Goal: Task Accomplishment & Management: Manage account settings

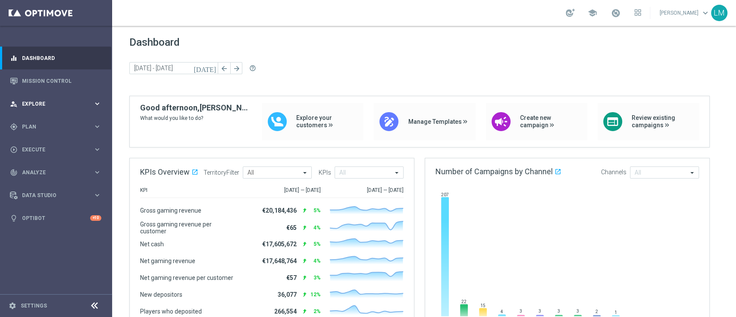
click at [93, 103] on span "Explore" at bounding box center [57, 103] width 71 height 5
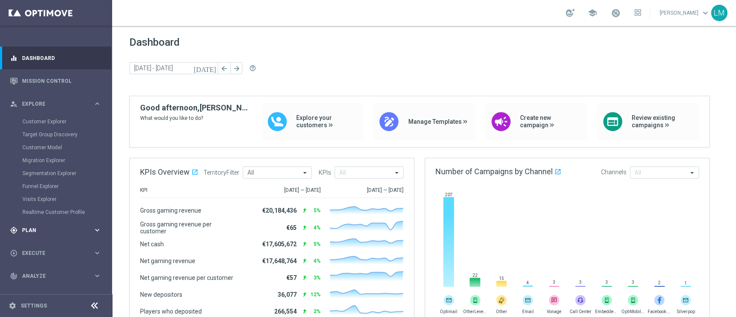
click at [66, 228] on span "Plan" at bounding box center [57, 230] width 71 height 5
click at [52, 171] on span "Templates" at bounding box center [54, 170] width 62 height 5
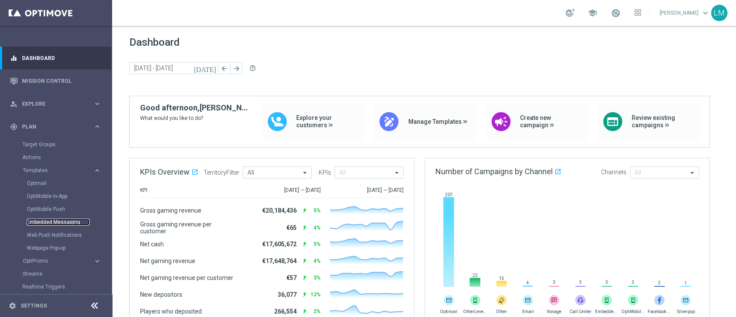
click at [55, 220] on link "Embedded Messaging" at bounding box center [58, 222] width 63 height 7
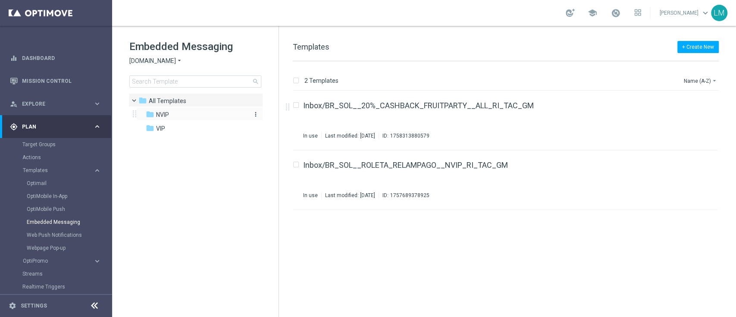
click at [193, 119] on div "folder NVIP" at bounding box center [195, 115] width 99 height 10
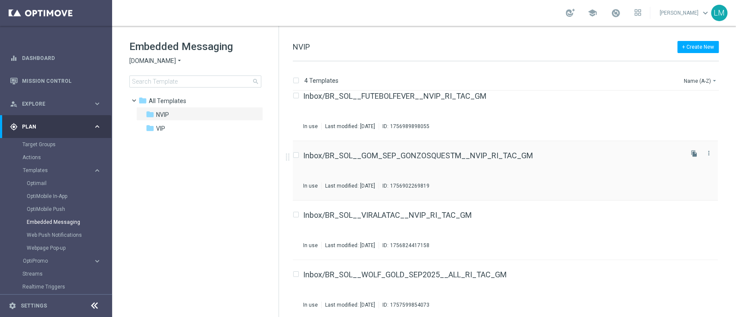
scroll to position [12, 0]
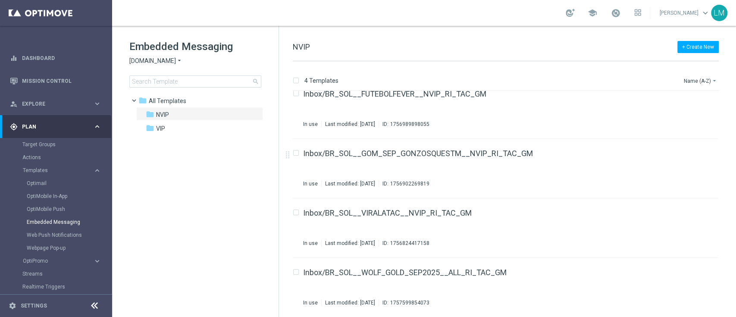
click at [162, 66] on div "Embedded Messaging Sorteonline.bet.br arrow_drop_down × Sorteonline.bet.br sear…" at bounding box center [203, 64] width 149 height 48
click at [166, 61] on span "Sorteonline.bet.br" at bounding box center [152, 61] width 47 height 8
click at [166, 91] on div "Lottoland" at bounding box center [162, 91] width 65 height 10
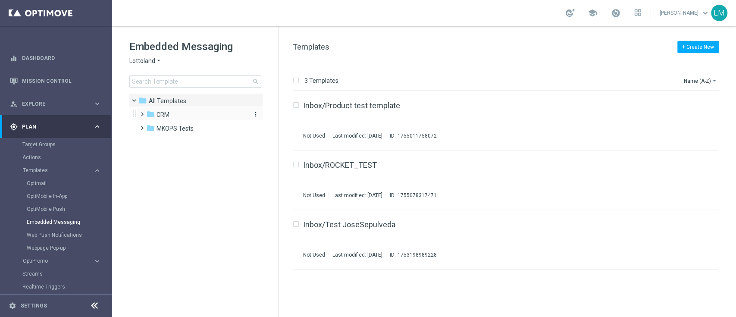
click at [175, 119] on div "folder CRM" at bounding box center [195, 115] width 99 height 10
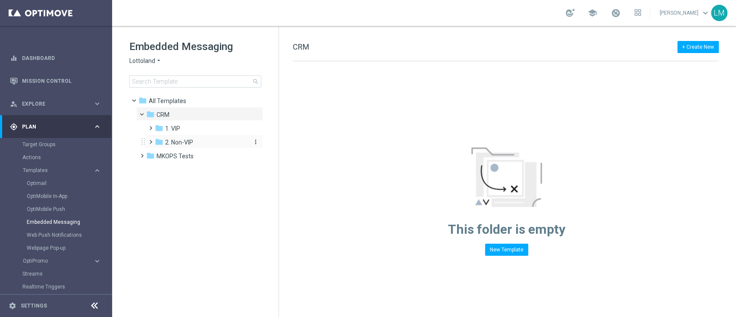
click at [181, 141] on span "2. Non-VIP" at bounding box center [179, 142] width 28 height 8
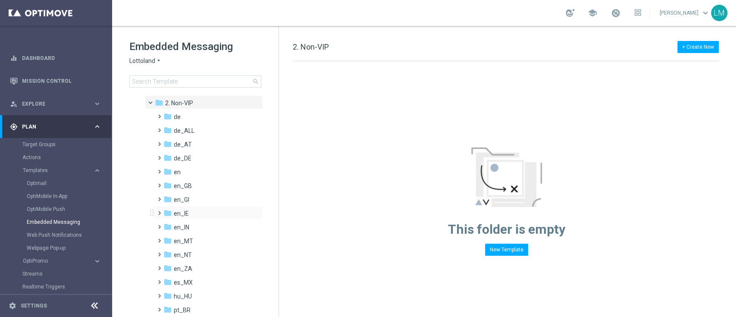
scroll to position [69, 0]
click at [198, 240] on div "folder en_ZA" at bounding box center [205, 239] width 85 height 10
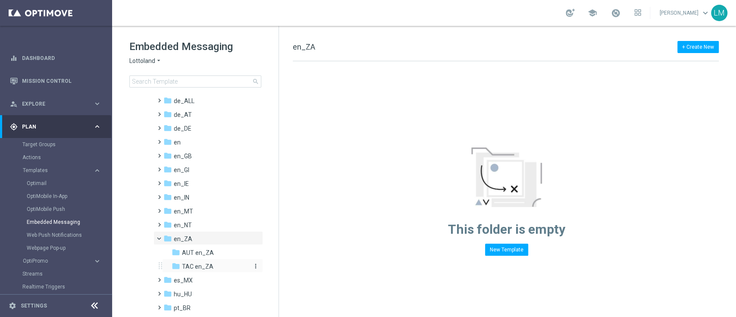
click at [196, 264] on span "TAC en_ZA" at bounding box center [197, 267] width 31 height 8
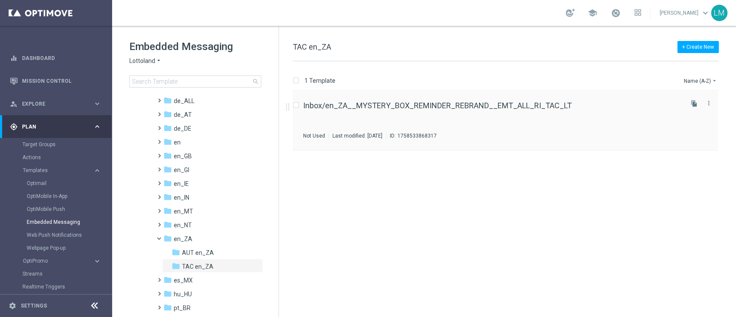
click at [377, 114] on div "Inbox/en_ZA__MYSTERY_BOX_REMINDER_REBRAND__EMT_ALL_RI_TAC_LT Not Used Last modi…" at bounding box center [492, 121] width 379 height 38
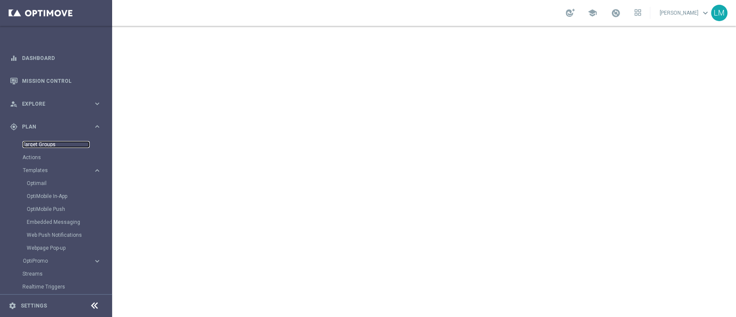
click at [54, 145] on link "Target Groups" at bounding box center [55, 144] width 67 height 7
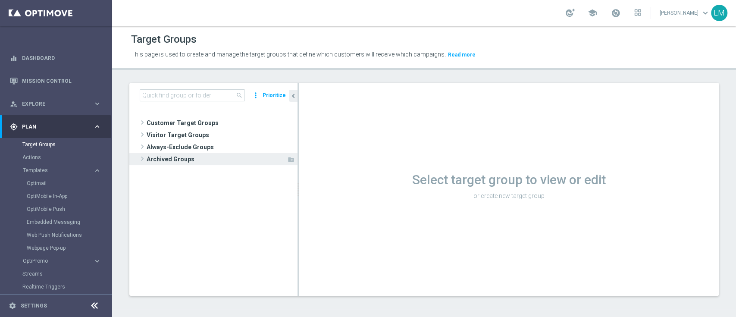
click at [218, 161] on span "Archived Groups" at bounding box center [217, 159] width 140 height 12
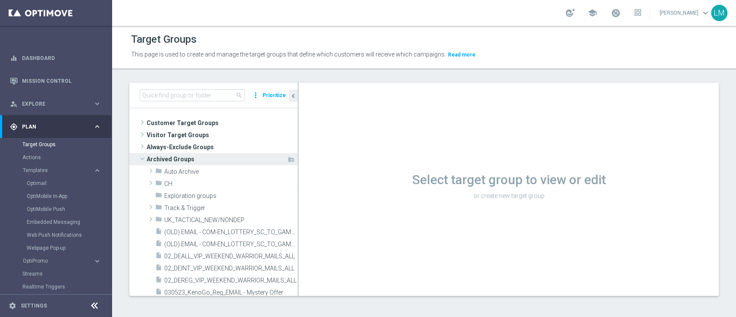
click at [219, 163] on span "Archived Groups" at bounding box center [217, 159] width 140 height 12
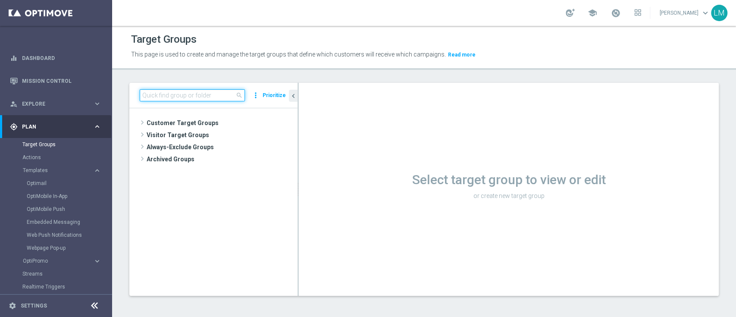
click at [194, 91] on input at bounding box center [192, 95] width 105 height 12
paste input "ZA_TACTICAL_EMAIL_ALL_EX_INC_1"
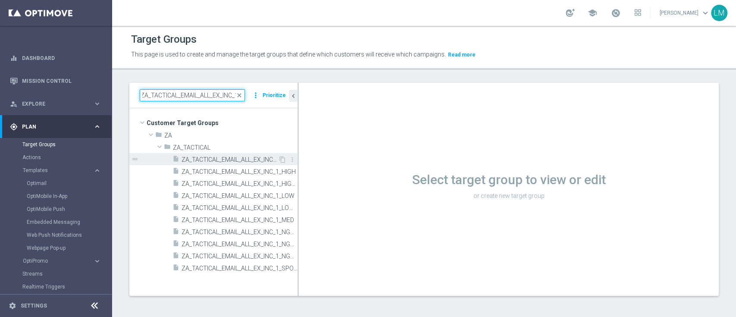
type input "ZA_TACTICAL_EMAIL_ALL_EX_INC_1"
click at [236, 161] on span "ZA_TACTICAL_EMAIL_ALL_EX_INC_1" at bounding box center [230, 159] width 97 height 7
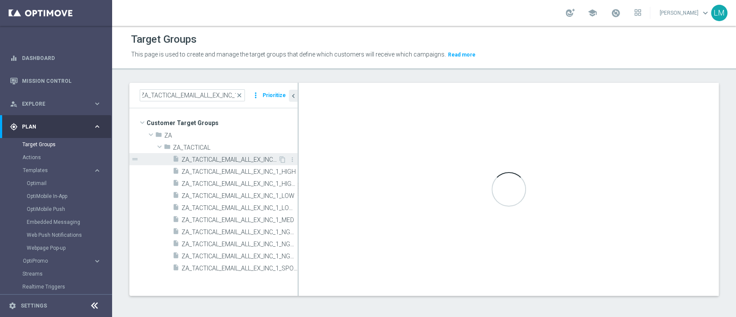
scroll to position [0, 0]
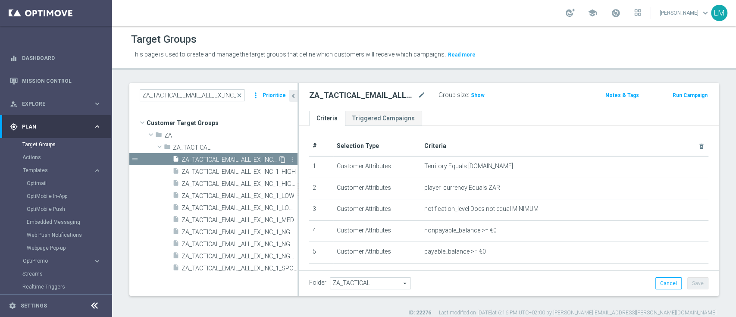
click at [281, 160] on icon "content_copy" at bounding box center [282, 159] width 7 height 7
click at [251, 157] on span "Copy of ZA_TACTICAL_EMAIL_ALL_EX_INC_1" at bounding box center [230, 159] width 97 height 7
click at [418, 96] on icon "mode_edit" at bounding box center [422, 95] width 8 height 10
click at [348, 97] on input "Copy of ZA_TACTICAL_EMAIL_ALL_EX_INC_1" at bounding box center [367, 96] width 116 height 12
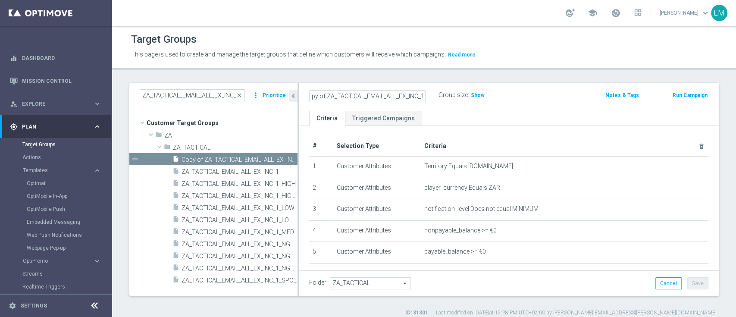
click at [333, 98] on input "Copy of ZA_TACTICAL_EMAIL_ALL_EX_INC_1" at bounding box center [367, 96] width 116 height 12
click at [326, 95] on input "Copy of ZA_TACTICAL_EMAIL_ALL_EX_INC_1" at bounding box center [367, 96] width 116 height 12
click at [336, 87] on div "Copy of ZA_TACTICAL_EMAIL_ALL_EX_INC_1 mode_edit Group size : Show Notes & Tags…" at bounding box center [509, 97] width 420 height 28
click at [331, 94] on h2 "Copy of ZA_TACTICAL_EMAIL_ALL_EX_INC_1" at bounding box center [362, 95] width 107 height 10
click at [419, 98] on icon "mode_edit" at bounding box center [422, 95] width 8 height 10
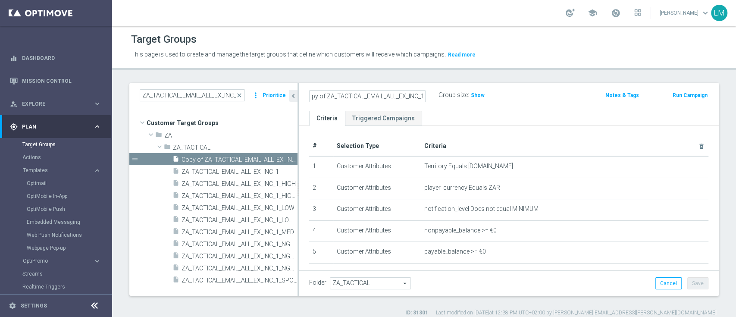
click at [341, 94] on input "Copy of ZA_TACTICAL_EMAIL_ALL_EX_INC_1" at bounding box center [367, 96] width 116 height 12
click at [330, 99] on input "Copy of ZA_TACTICAL_EMAIL_ALL_EX_INC_1" at bounding box center [367, 96] width 116 height 12
click at [328, 97] on input "Copy of ZA_TACTICAL_EMAIL_ALL_EX_INC_1" at bounding box center [367, 96] width 116 height 12
drag, startPoint x: 327, startPoint y: 97, endPoint x: 277, endPoint y: 99, distance: 50.0
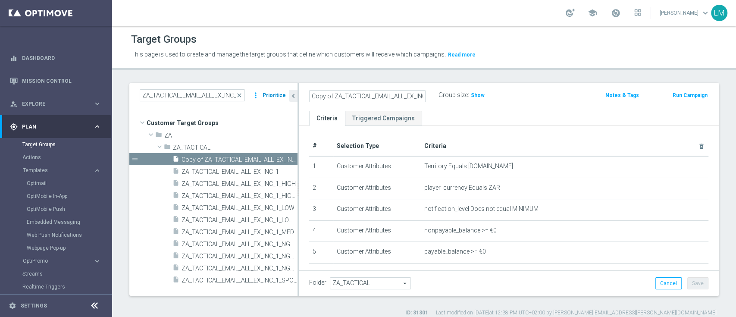
click at [277, 99] on as-split "ZA_TACTICAL_EMAIL_ALL_EX_INC_1 close more_vert Prioritize Customer Target Group…" at bounding box center [423, 189] width 589 height 213
click at [373, 98] on input "ZA_TACTICAL_EMAIL_ALL_EX_INC_1" at bounding box center [367, 96] width 116 height 12
drag, startPoint x: 351, startPoint y: 94, endPoint x: 420, endPoint y: 100, distance: 68.8
click at [420, 100] on input "ZA_TACTICAL_EMAIL_ALL_EX_INC_1" at bounding box center [367, 96] width 116 height 12
click at [402, 100] on input "ZA_TACTICAL_RI_TEST_TG" at bounding box center [367, 96] width 116 height 12
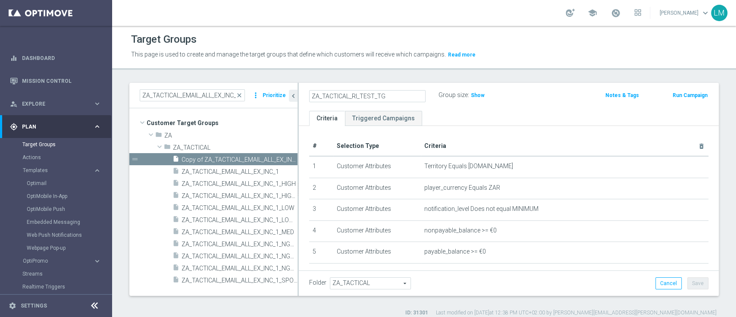
click at [402, 100] on input "ZA_TACTICAL_RI_TEST_TG" at bounding box center [367, 96] width 116 height 12
type input "ZA_TACTICAL_RI_TEST_TG"
click at [466, 106] on div "ZA_TACTICAL_RI_TEST_TG Group size : Show Notes & Tags Run Campaign" at bounding box center [509, 97] width 420 height 28
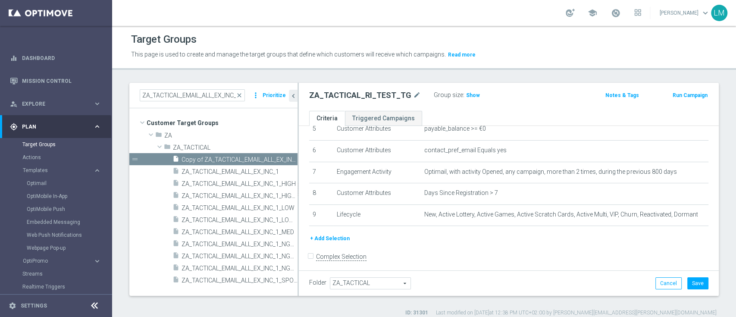
scroll to position [128, 0]
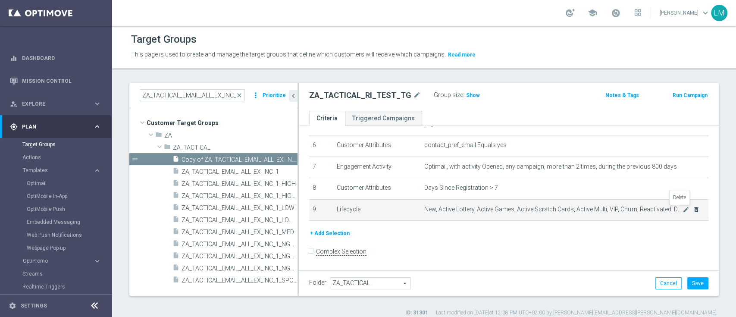
click at [693, 209] on icon "delete_forever" at bounding box center [696, 209] width 7 height 7
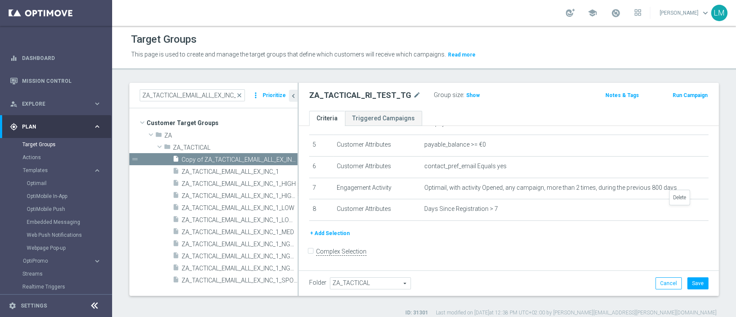
click at [0, 0] on icon "delete_forever" at bounding box center [0, 0] width 0 height 0
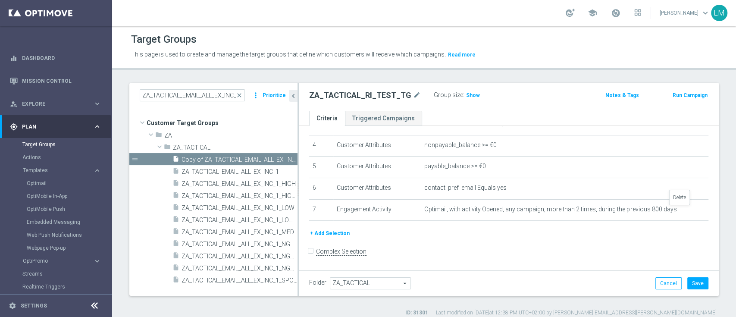
click at [0, 0] on icon "delete_forever" at bounding box center [0, 0] width 0 height 0
click at [693, 209] on icon "delete_forever" at bounding box center [696, 210] width 7 height 7
click at [0, 0] on icon "delete_forever" at bounding box center [0, 0] width 0 height 0
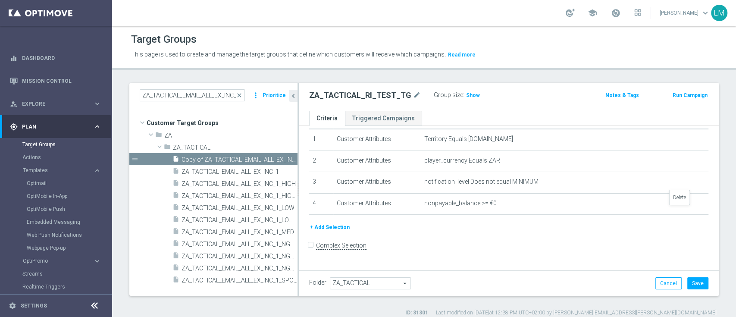
scroll to position [21, 0]
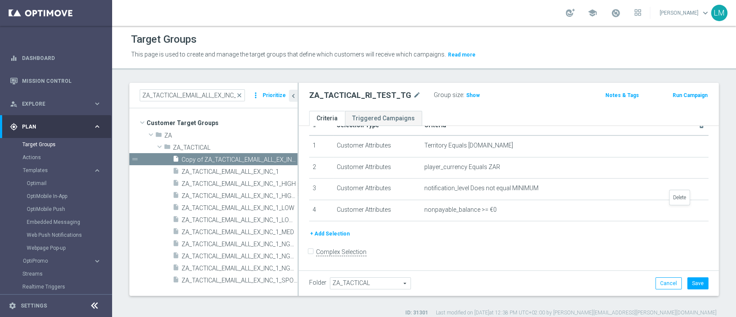
click at [0, 0] on icon "delete_forever" at bounding box center [0, 0] width 0 height 0
click at [663, 236] on div "+ Add Selection" at bounding box center [509, 233] width 412 height 9
click at [332, 237] on button "+ Add Selection" at bounding box center [329, 233] width 41 height 9
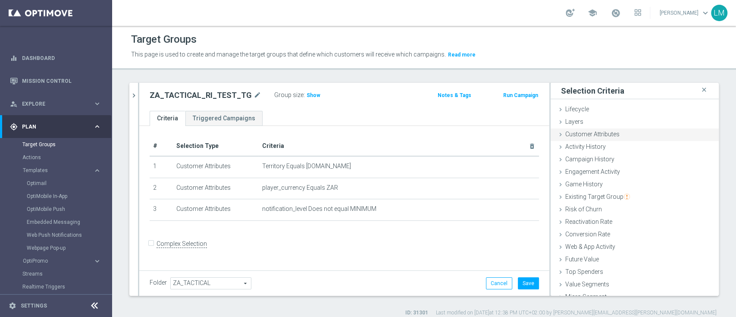
click at [595, 135] on span "Customer Attributes" at bounding box center [592, 134] width 54 height 7
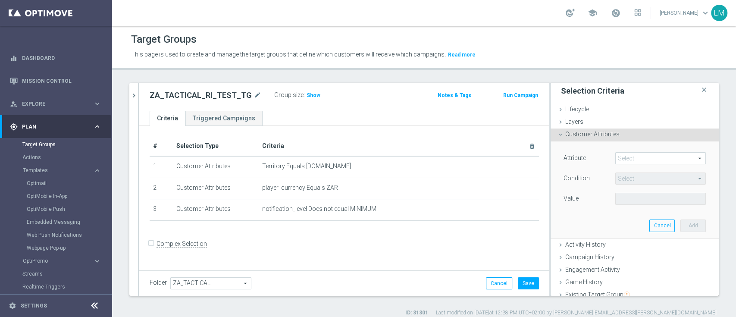
click at [616, 160] on span at bounding box center [661, 158] width 90 height 11
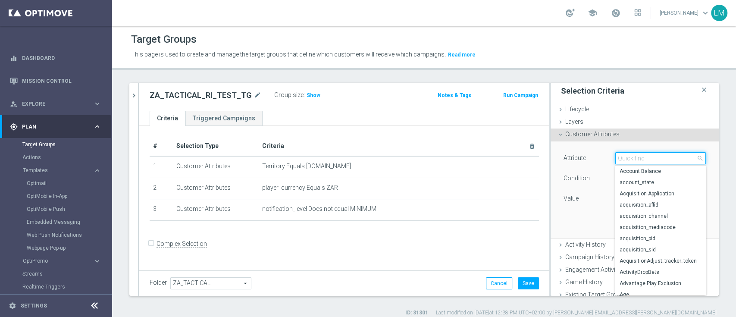
click at [619, 161] on input "search" at bounding box center [660, 158] width 91 height 12
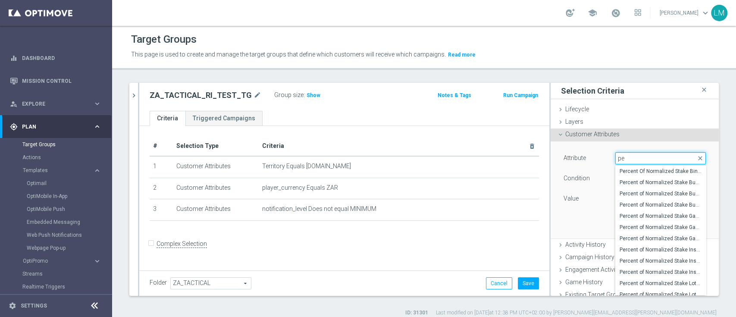
type input "p"
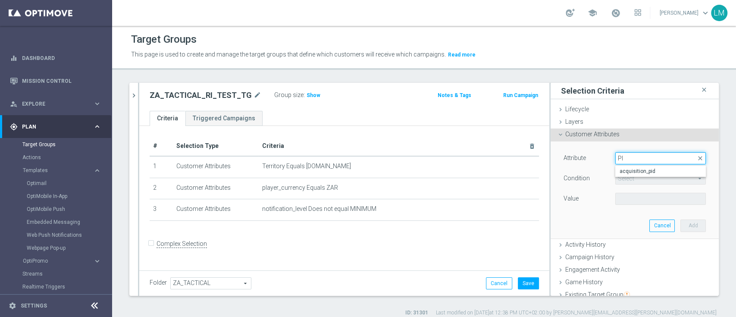
type input "P"
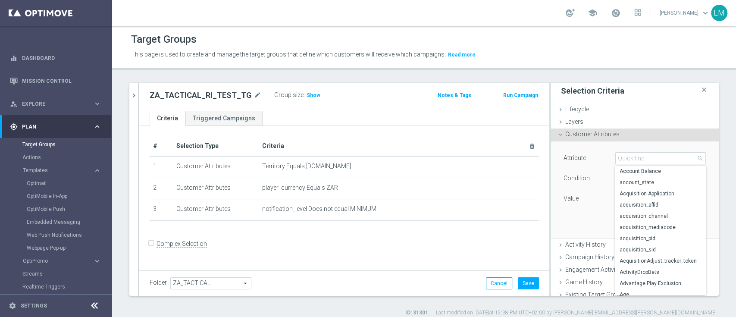
click at [596, 131] on span "Customer Attributes" at bounding box center [592, 134] width 54 height 7
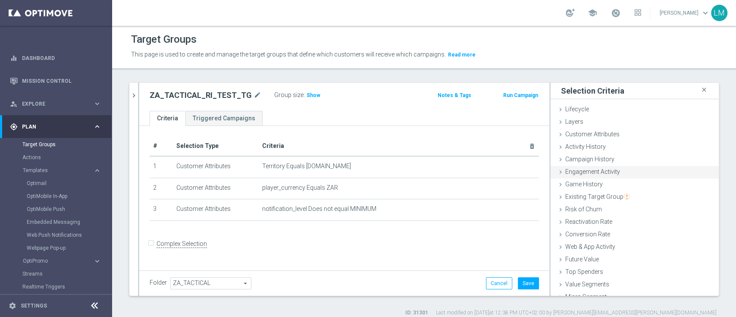
click at [598, 174] on span "Engagement Activity" at bounding box center [592, 171] width 55 height 7
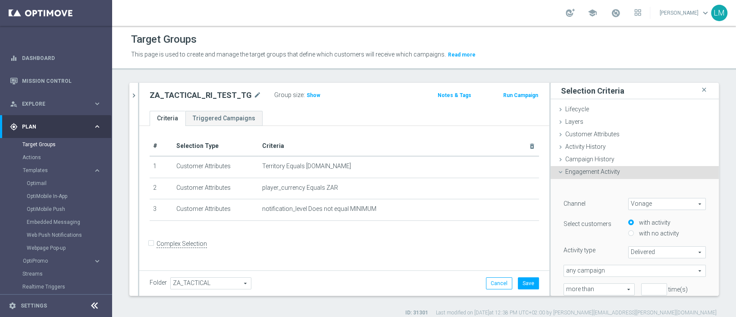
click at [601, 172] on span "Engagement Activity" at bounding box center [592, 171] width 55 height 7
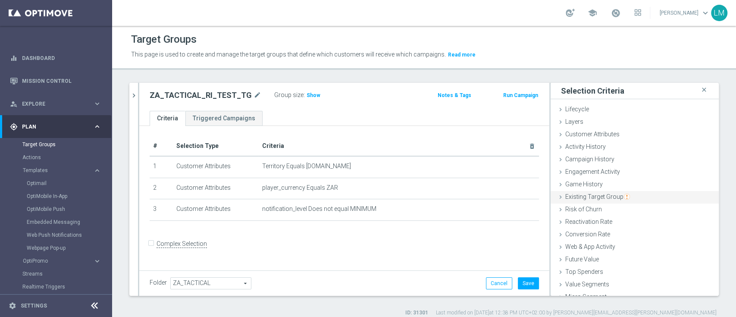
scroll to position [21, 0]
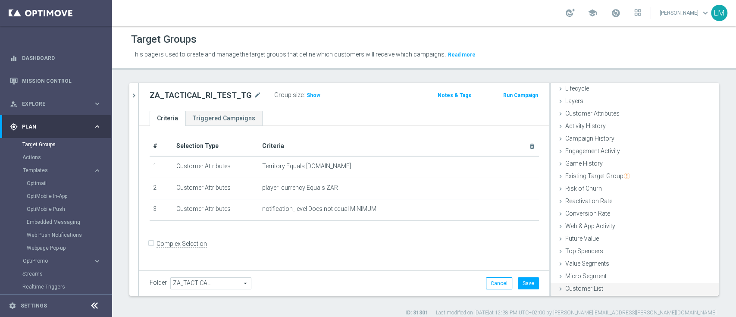
click at [604, 285] on div "Customer List done" at bounding box center [635, 289] width 168 height 13
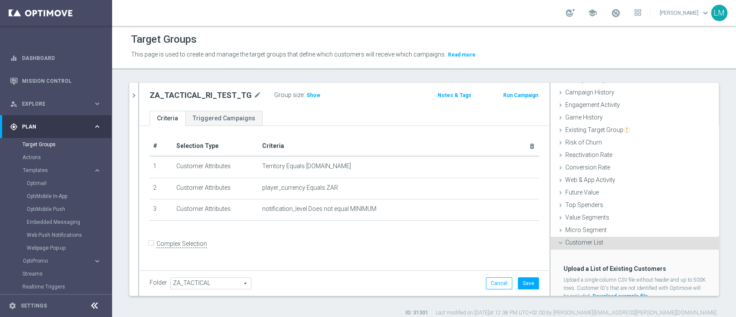
scroll to position [97, 0]
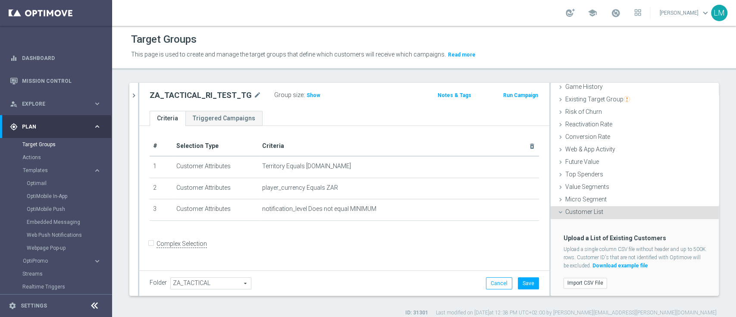
click at [604, 211] on div "Customer List done" at bounding box center [635, 212] width 168 height 13
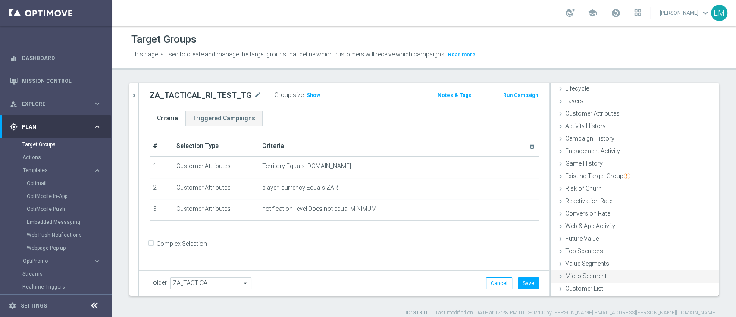
click at [587, 281] on div "Micro Segment done" at bounding box center [635, 276] width 168 height 13
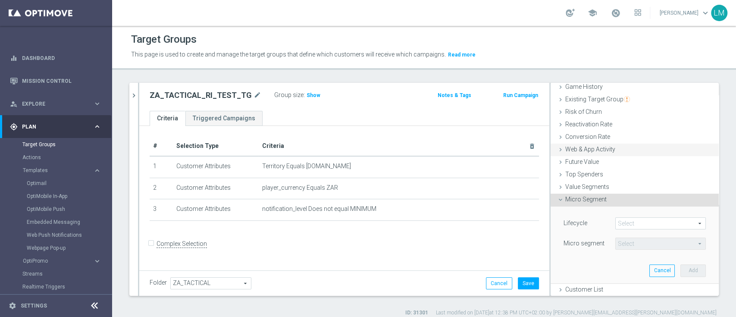
click at [584, 191] on div "Value Segments done" at bounding box center [635, 187] width 168 height 13
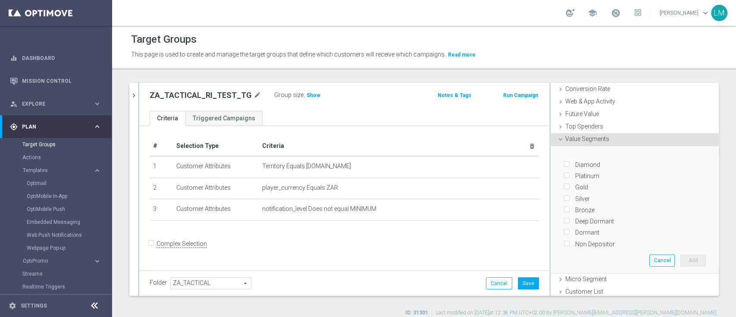
scroll to position [88, 0]
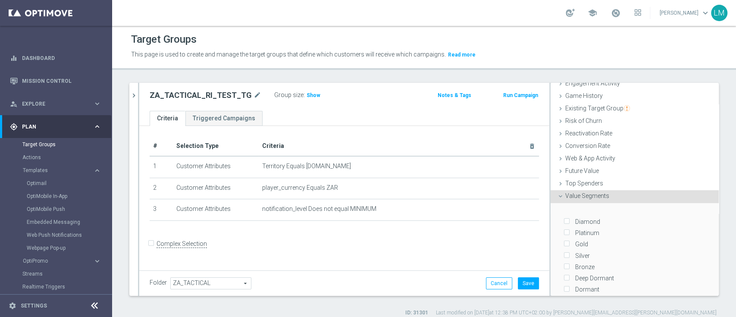
click at [595, 197] on span "Value Segments" at bounding box center [587, 195] width 44 height 7
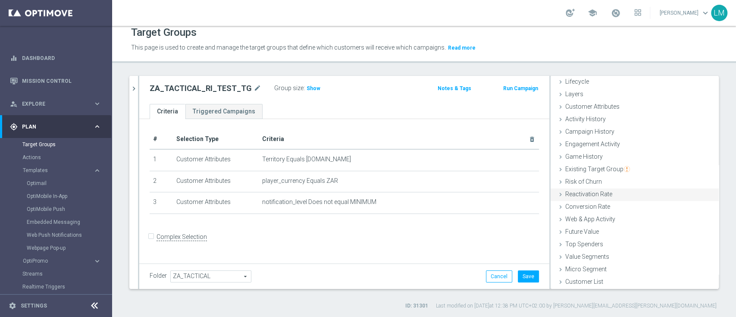
scroll to position [0, 0]
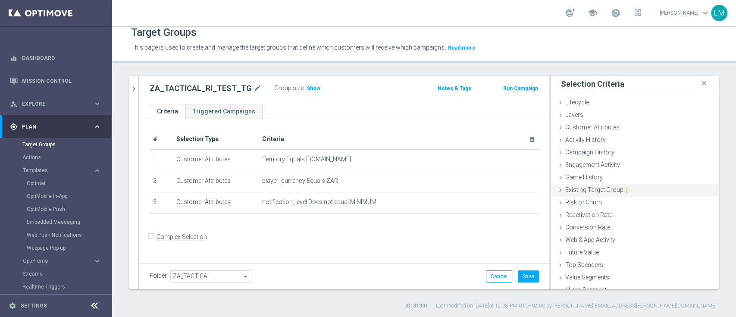
click at [616, 195] on div "Existing Target Group done" at bounding box center [635, 190] width 168 height 13
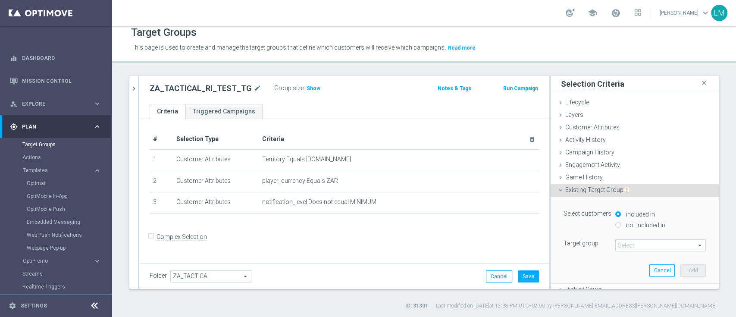
click at [614, 253] on div "Select customers included in not included in Target group Select arrow_drop_dow…" at bounding box center [634, 240] width 155 height 86
click at [616, 247] on span at bounding box center [661, 245] width 90 height 11
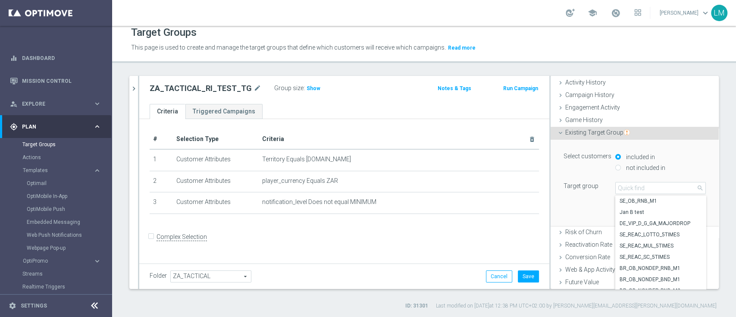
click at [580, 137] on div "Existing Target Group done" at bounding box center [635, 133] width 168 height 13
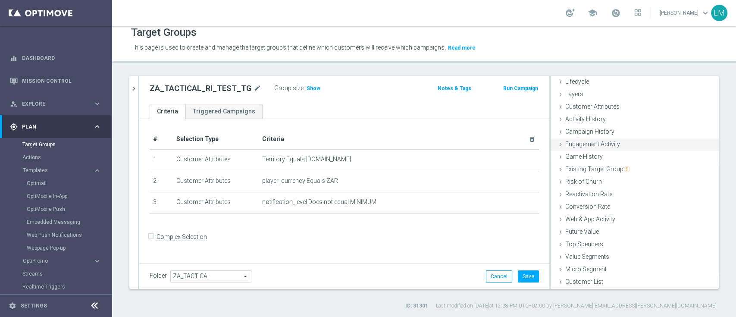
scroll to position [21, 0]
click at [594, 282] on div "Customer List done" at bounding box center [635, 282] width 168 height 13
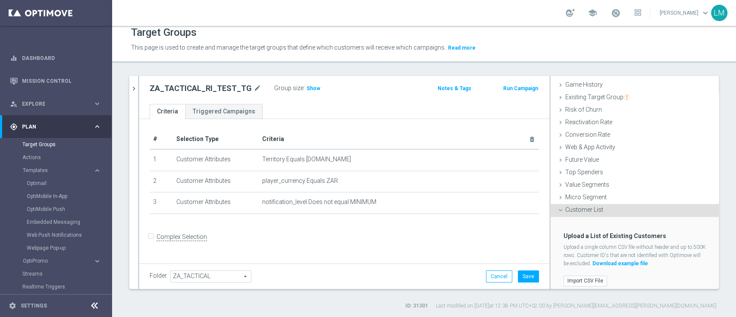
scroll to position [97, 0]
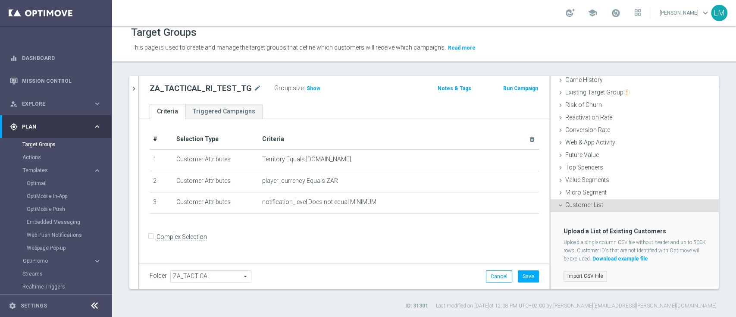
click at [591, 274] on label "Import CSV File" at bounding box center [586, 276] width 44 height 11
click at [0, 0] on input "Import CSV File" at bounding box center [0, 0] width 0 height 0
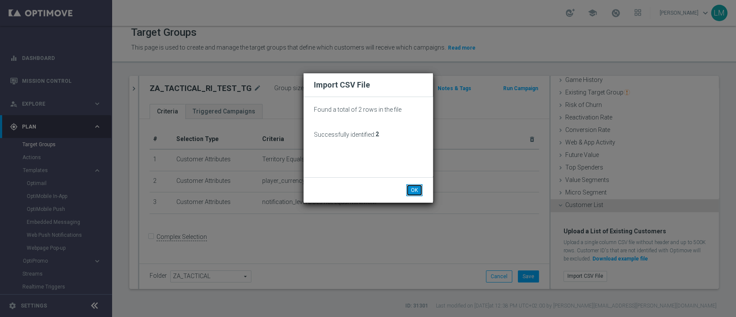
click at [421, 188] on button "OK" at bounding box center [414, 190] width 16 height 12
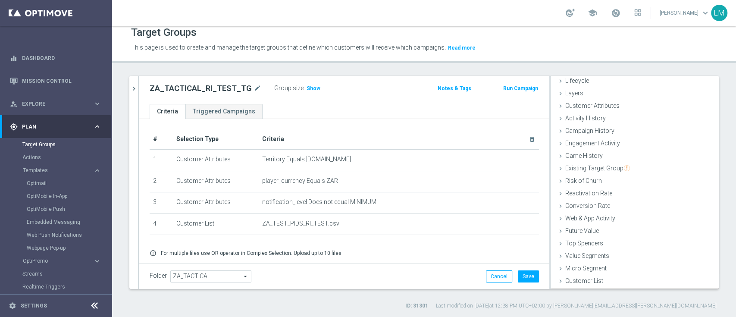
scroll to position [21, 0]
click at [518, 270] on button "Save" at bounding box center [528, 276] width 21 height 12
click at [73, 61] on link "Dashboard" at bounding box center [61, 58] width 79 height 23
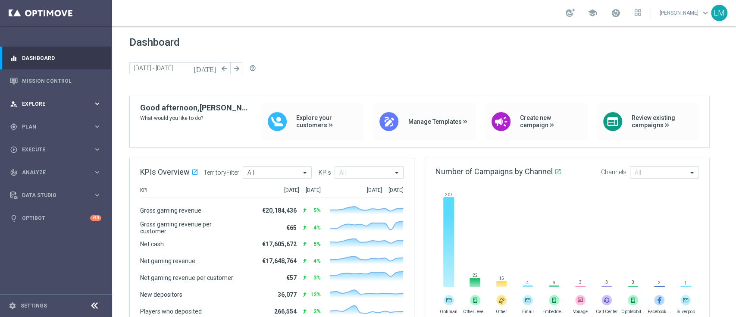
click at [58, 108] on div "person_search Explore keyboard_arrow_right" at bounding box center [55, 103] width 111 height 23
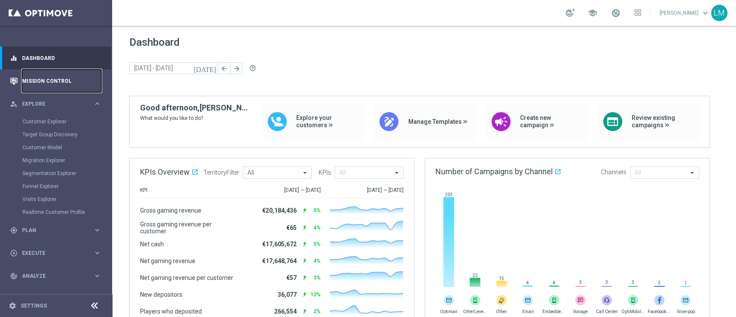
click at [59, 85] on link "Mission Control" at bounding box center [61, 80] width 79 height 23
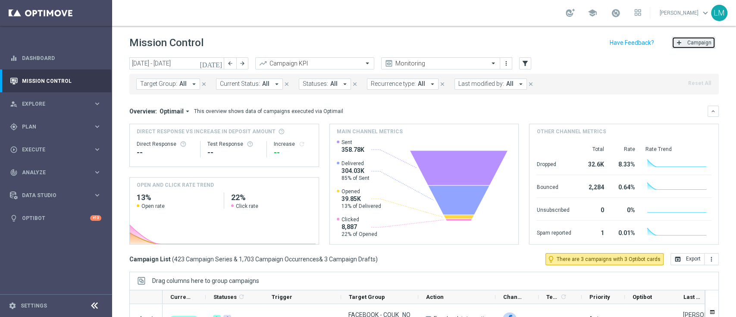
click at [676, 43] on icon "add" at bounding box center [679, 42] width 7 height 7
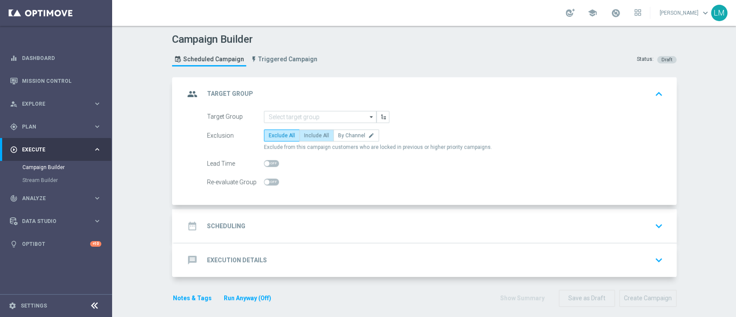
click at [303, 130] on label "Include All" at bounding box center [316, 135] width 34 height 12
click at [304, 134] on input "Include All" at bounding box center [307, 137] width 6 height 6
radio input "true"
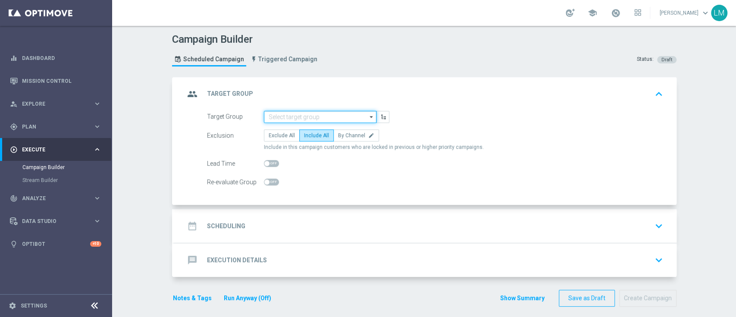
click at [306, 119] on input at bounding box center [320, 117] width 113 height 12
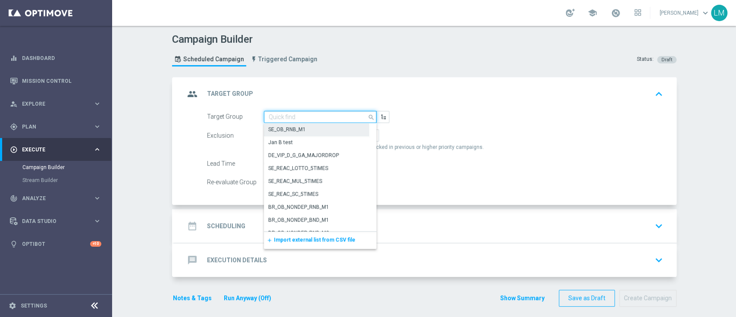
paste input "ZA_TACTICAL_RI_TEST_TG"
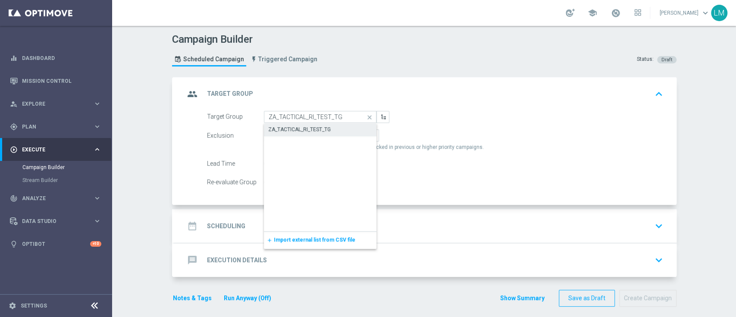
click at [304, 131] on div "ZA_TACTICAL_RI_TEST_TG" at bounding box center [299, 129] width 63 height 8
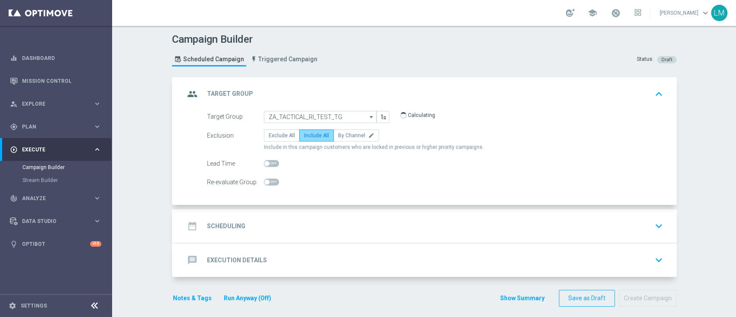
type input "ZA_TACTICAL_RI_TEST_TG"
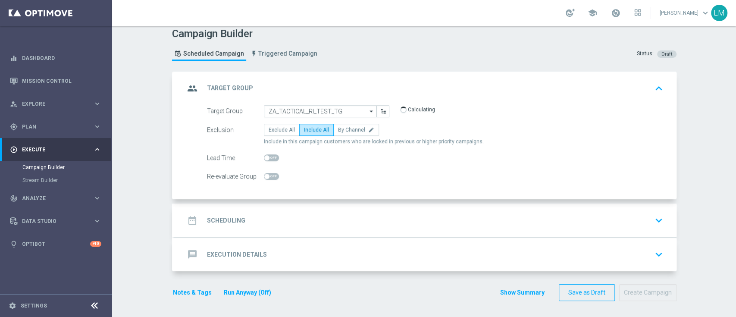
click at [340, 208] on div "date_range Scheduling keyboard_arrow_down" at bounding box center [425, 221] width 502 height 34
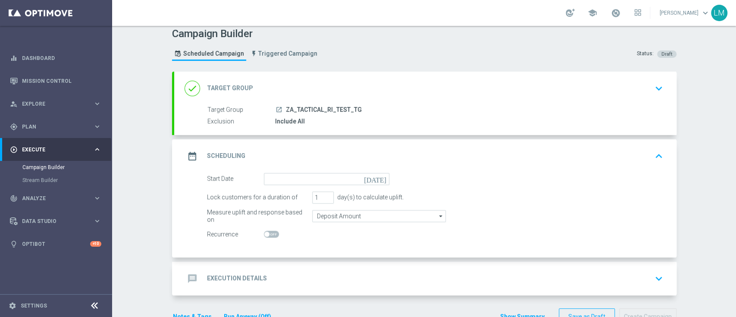
scroll to position [6, 0]
click at [375, 175] on icon "today" at bounding box center [376, 177] width 25 height 9
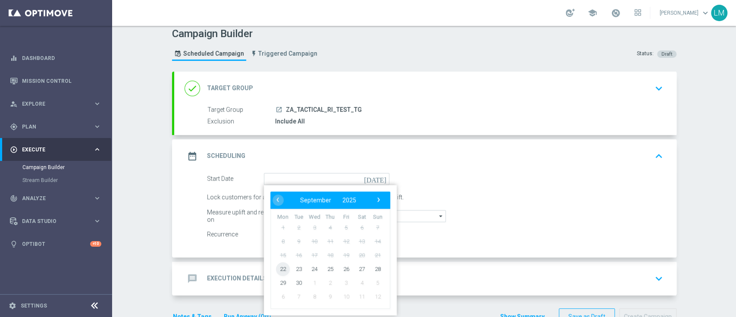
click at [276, 271] on span "22" at bounding box center [283, 269] width 14 height 14
type input "22 Sep 2025"
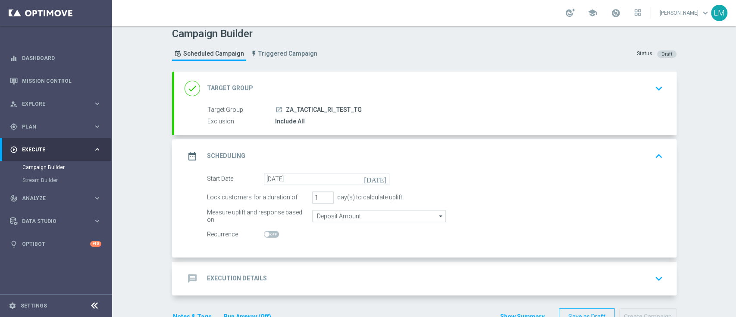
click at [285, 276] on div "message Execution Details keyboard_arrow_down" at bounding box center [426, 278] width 482 height 16
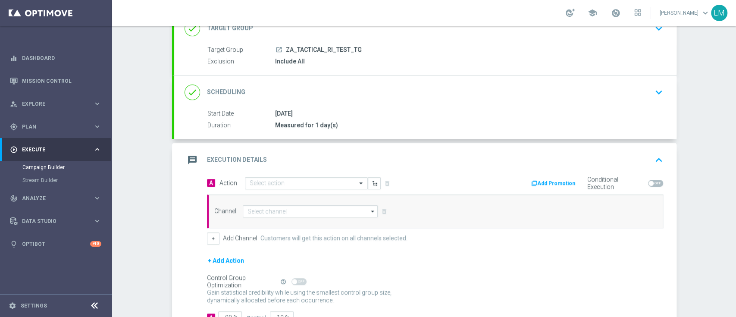
scroll to position [113, 0]
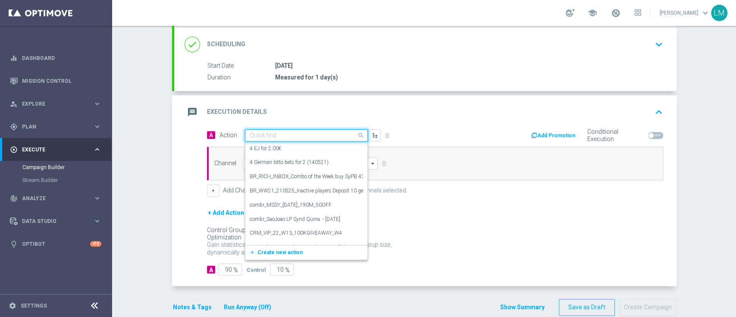
click at [297, 136] on input "text" at bounding box center [298, 135] width 96 height 7
paste input "en_ZA__MYSTERY_BOX_REMINDER_REBRAND__EMT_ALL_RI_TAC_LT"
type input "en_ZA__MYSTERY_BOX_REMINDER_REBRAND__EMT_ALL_RI_TAC_LT"
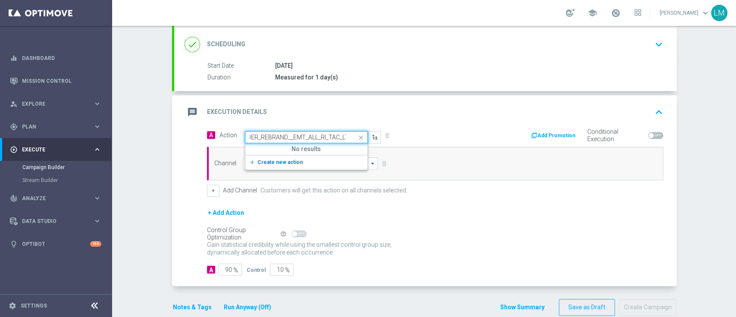
click at [289, 157] on button "add_new Create new action" at bounding box center [304, 162] width 119 height 10
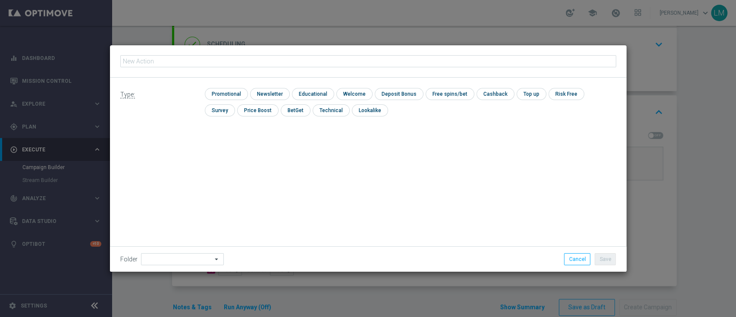
type input "en_ZA__MYSTERY_BOX_REMINDER_REBRAND__EMT_ALL_RI_TAC_LT"
click at [243, 98] on input "checkbox" at bounding box center [225, 94] width 41 height 12
checkbox input "true"
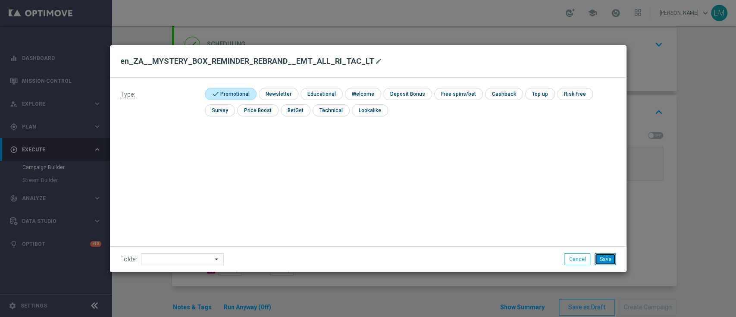
click at [607, 258] on button "Save" at bounding box center [605, 259] width 21 height 12
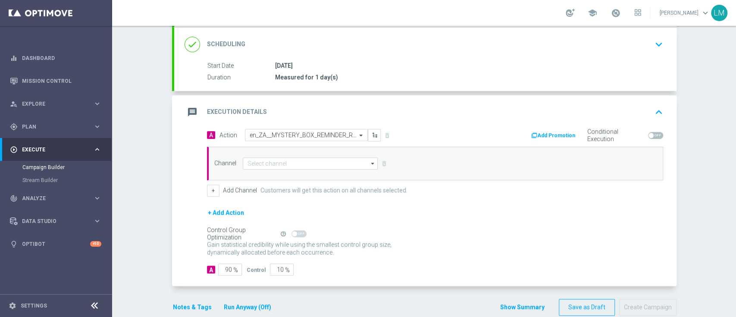
click at [321, 170] on div "Channel arrow_drop_down Drag here to set row groups Drag here to set column lab…" at bounding box center [435, 164] width 456 height 34
click at [324, 167] on input at bounding box center [310, 163] width 135 height 12
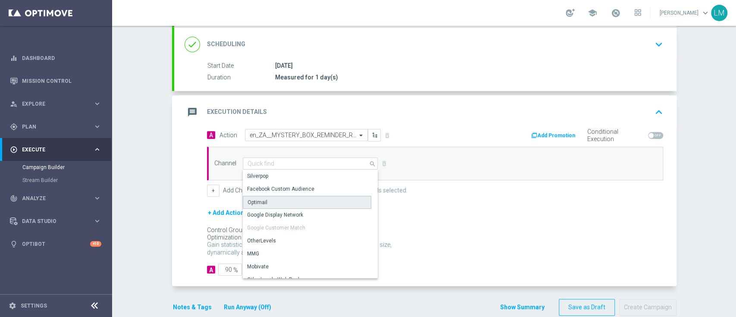
click at [301, 199] on div "Optimail" at bounding box center [307, 202] width 128 height 13
type input "Optimail"
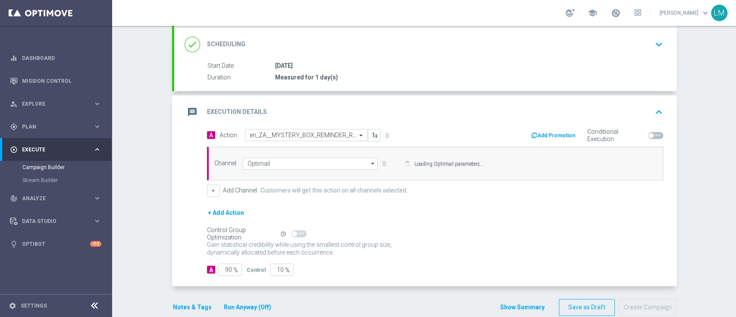
click at [275, 229] on div "+ Add Action" at bounding box center [435, 218] width 456 height 22
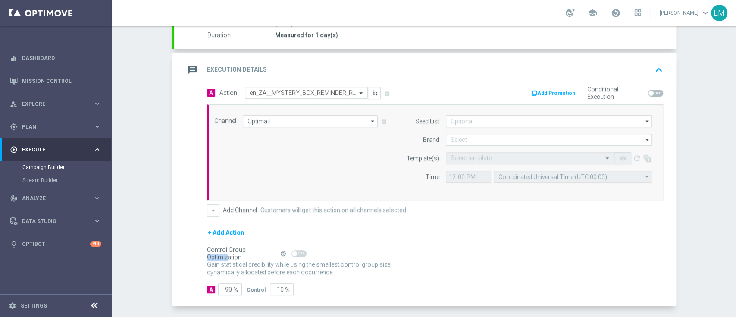
scroll to position [190, 0]
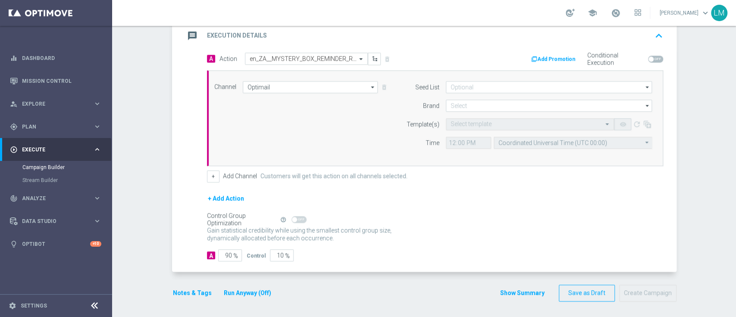
click at [285, 254] on span "%" at bounding box center [287, 255] width 5 height 7
click at [271, 258] on input "10" at bounding box center [282, 255] width 24 height 12
click at [274, 257] on input "10" at bounding box center [282, 255] width 24 height 12
type input "0"
type input "100"
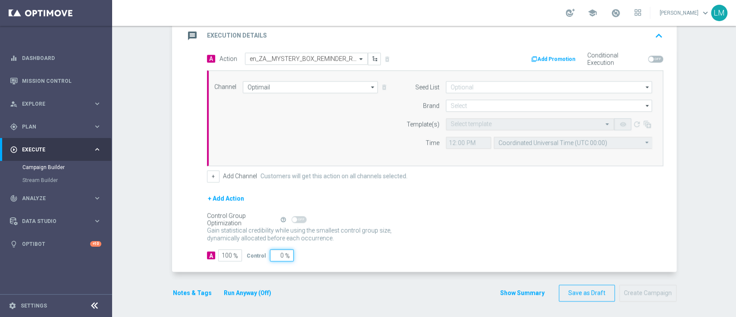
type input "0"
click at [484, 204] on div "+ Add Action" at bounding box center [435, 204] width 456 height 22
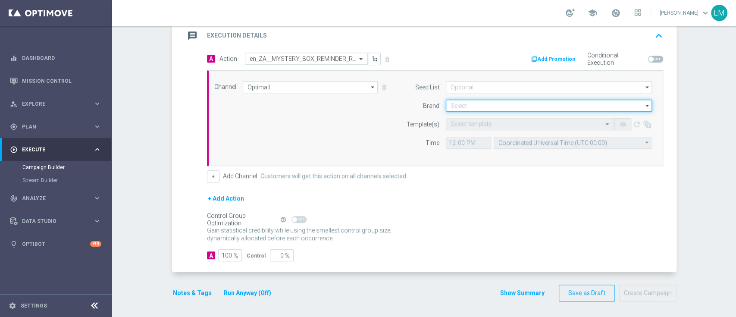
click at [474, 102] on input at bounding box center [549, 106] width 206 height 12
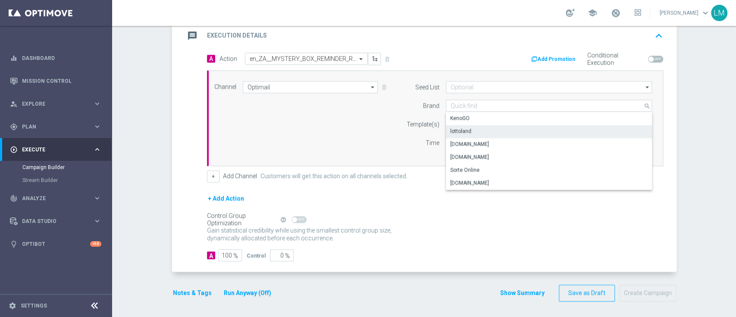
click at [470, 127] on div "lottoland" at bounding box center [549, 131] width 207 height 12
type input "lottoland"
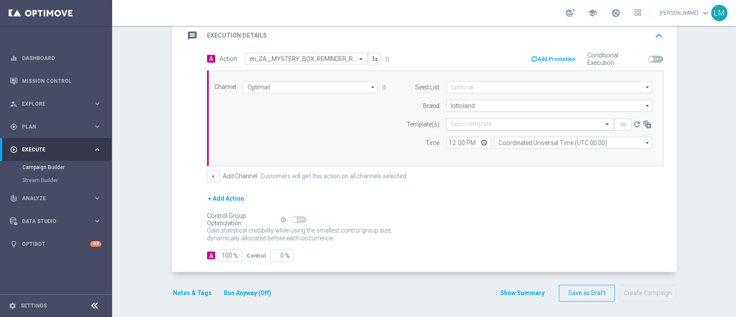
click at [476, 121] on input "text" at bounding box center [521, 124] width 141 height 7
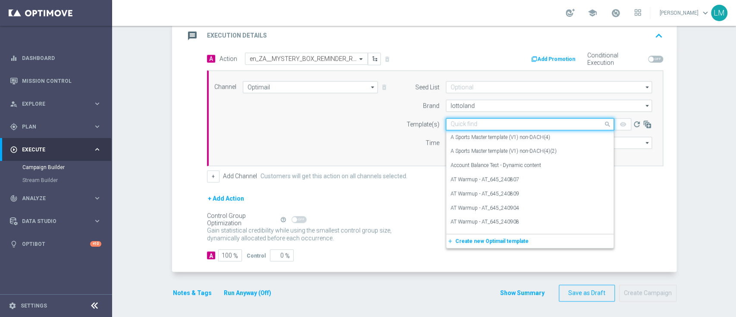
paste input "en_ZA__MYSTERY_BOX_REMINDER_REBRAND__EMT_ALL_RI_TAC_LT"
type input "en_ZA__MYSTERY_BOX_REMINDER_REBRAND__EMT_ALL_RI_TAC_LT"
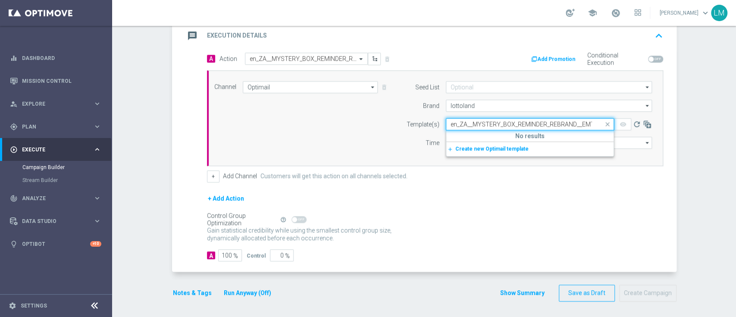
scroll to position [0, 42]
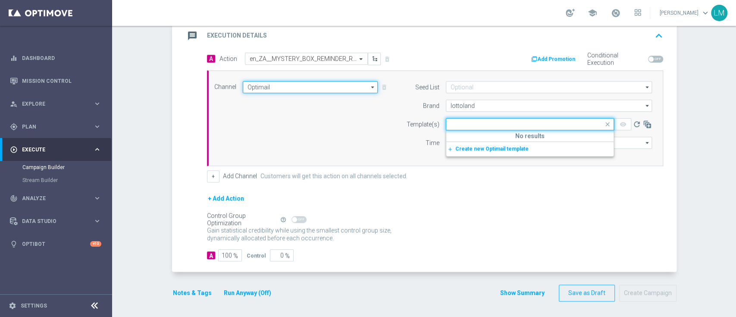
click at [306, 82] on input "Optimail" at bounding box center [310, 87] width 135 height 12
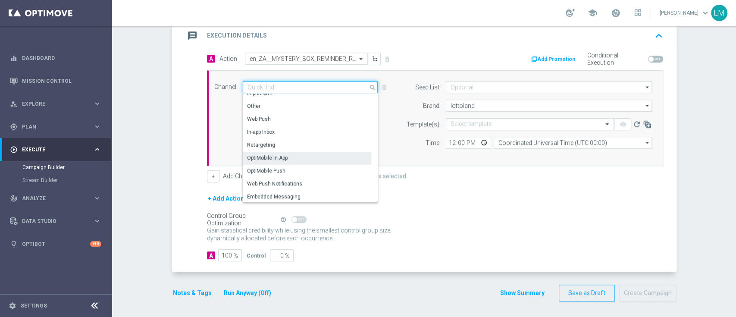
scroll to position [228, 0]
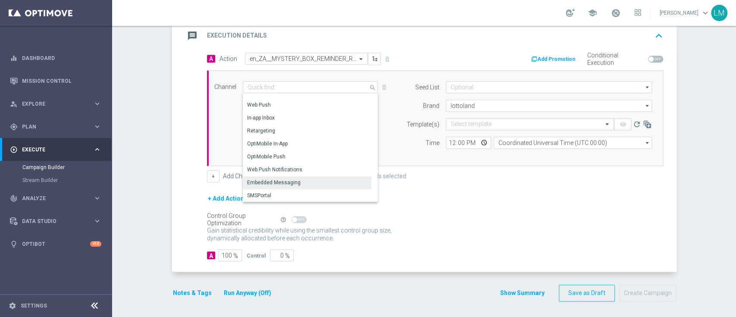
click at [308, 178] on div "Embedded Messaging" at bounding box center [307, 182] width 128 height 12
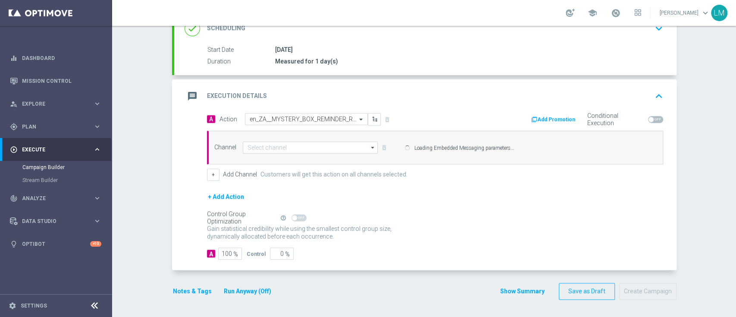
type input "Embedded Messaging"
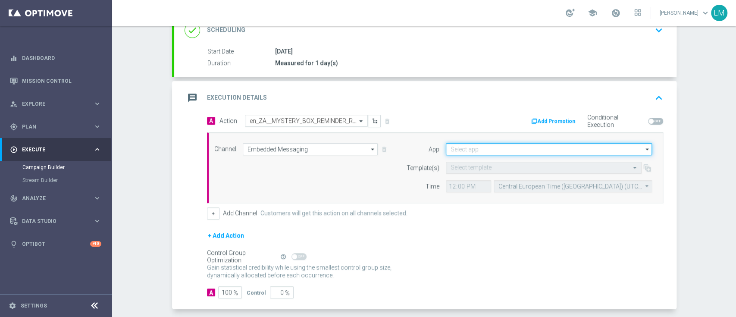
click at [470, 145] on input at bounding box center [549, 149] width 206 height 12
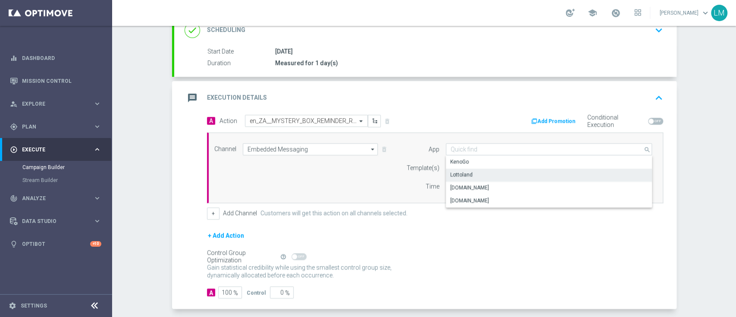
click at [479, 171] on div "Lottoland" at bounding box center [549, 175] width 207 height 12
type input "Lottoland"
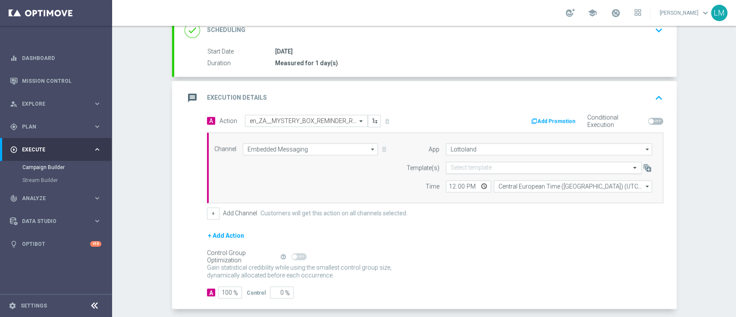
click at [478, 169] on input "text" at bounding box center [535, 167] width 169 height 7
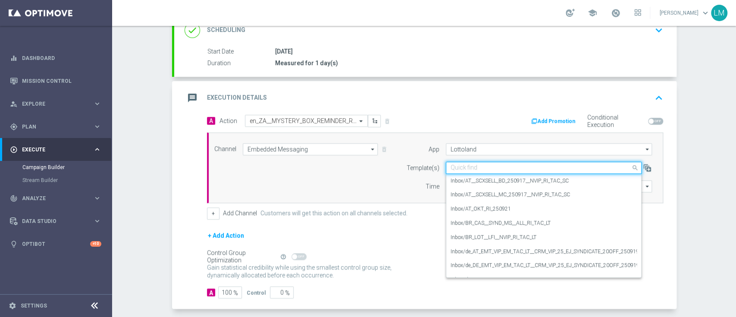
paste input "en_ZA__MYSTERY_BOX_REMINDER_REBRAND__EMT_ALL_RI_TAC_LT"
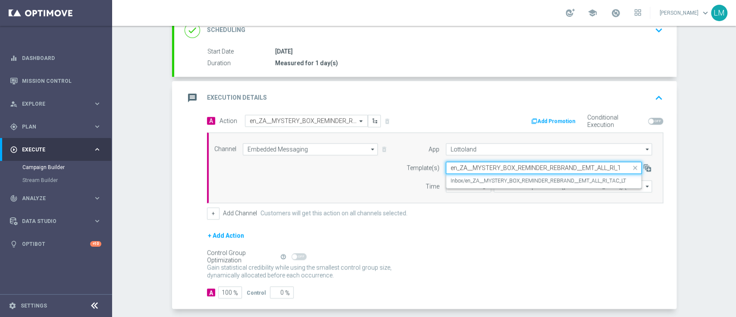
scroll to position [0, 14]
click at [488, 177] on label "Inbox/en_ZA__MYSTERY_BOX_REMINDER_REBRAND__EMT_ALL_RI_TAC_LT" at bounding box center [538, 180] width 175 height 7
type input "en_ZA__MYSTERY_BOX_REMINDER_REBRAND__EMT_ALL_RI_TAC_LT"
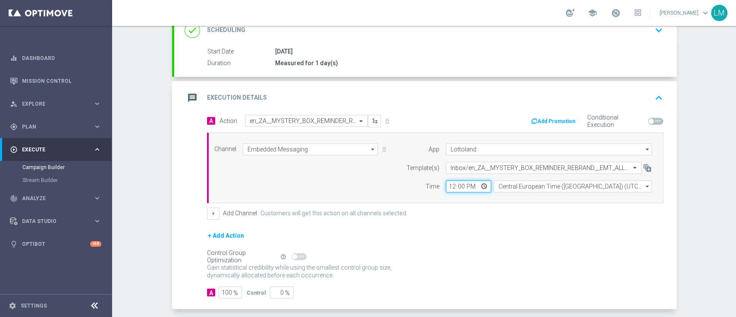
click at [479, 186] on input "12:00" at bounding box center [468, 186] width 45 height 12
click at [528, 243] on div "+ Add Action" at bounding box center [435, 241] width 456 height 22
click at [479, 188] on input "13:03" at bounding box center [468, 186] width 45 height 12
type input "13:04"
click at [506, 220] on form "A Action Select action en_ZA__MYSTERY_BOX_REMINDER_REBRAND__EMT_ALL_RI_TAC_LT d…" at bounding box center [435, 207] width 456 height 184
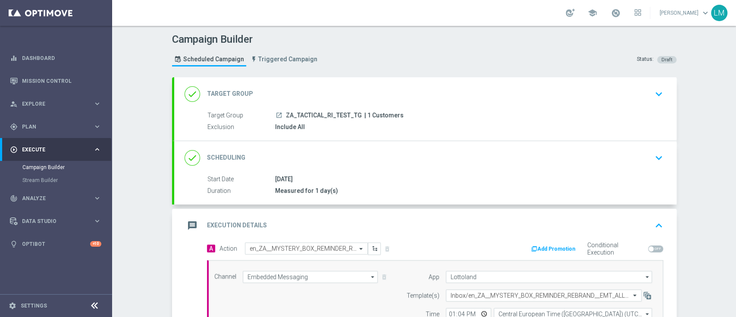
click at [378, 106] on div "done Target Group keyboard_arrow_down" at bounding box center [425, 94] width 502 height 34
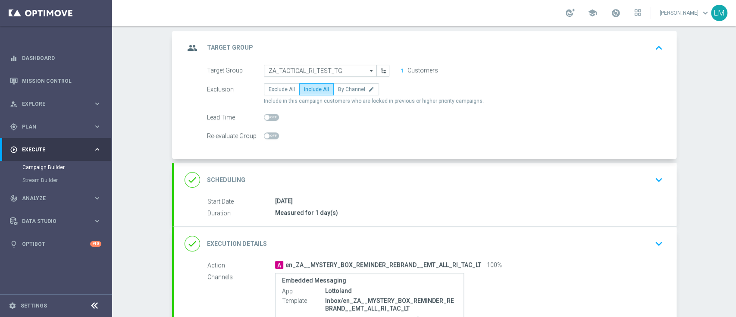
scroll to position [148, 0]
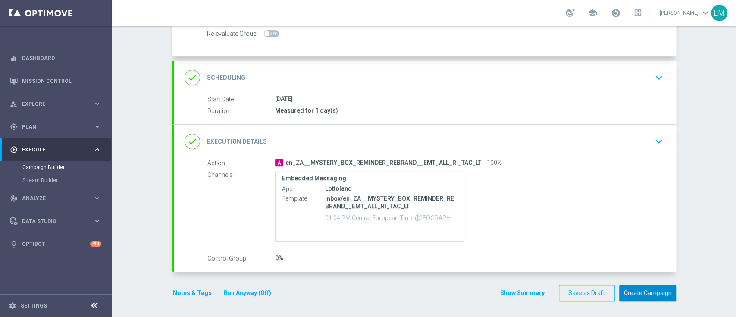
click at [643, 288] on button "Create Campaign" at bounding box center [647, 293] width 57 height 17
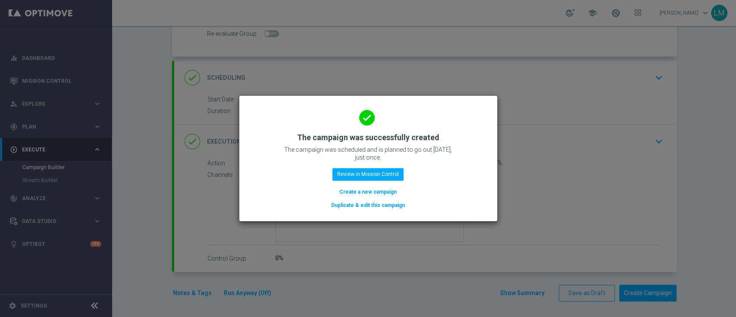
click at [345, 190] on button "Create a new campaign" at bounding box center [367, 191] width 59 height 9
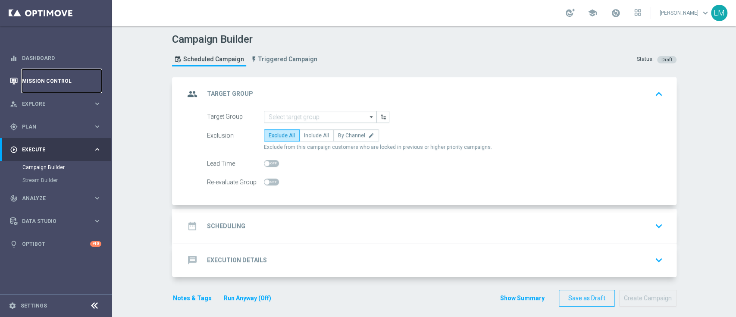
click at [86, 88] on link "Mission Control" at bounding box center [61, 80] width 79 height 23
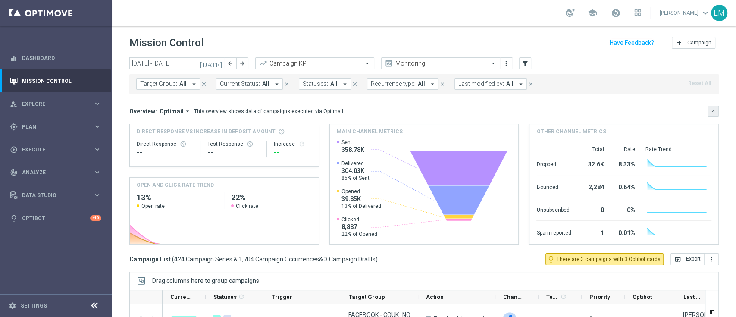
click at [710, 110] on icon "keyboard_arrow_down" at bounding box center [713, 111] width 6 height 6
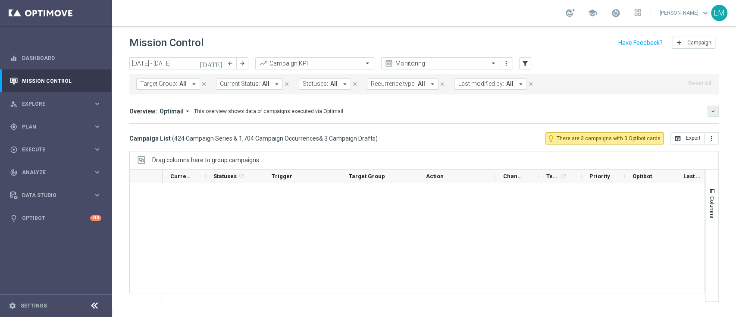
scroll to position [862, 0]
